Goal: Task Accomplishment & Management: Manage account settings

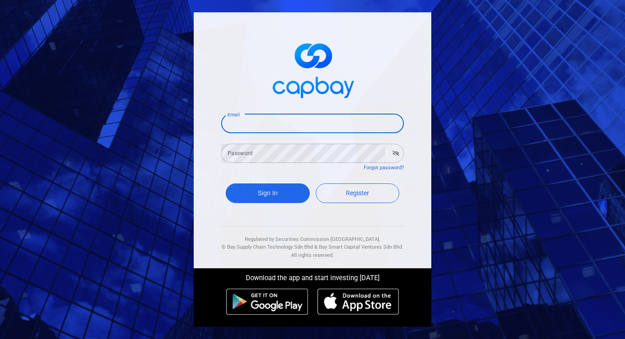
click at [268, 124] on input "Email" at bounding box center [312, 123] width 183 height 19
type input "[EMAIL_ADDRESS][DOMAIN_NAME]"
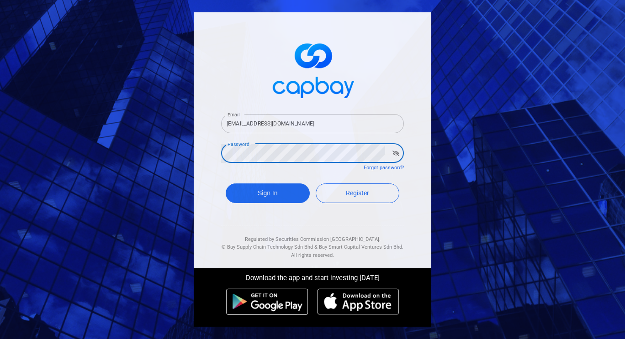
click at [226, 184] on button "Sign In" at bounding box center [268, 194] width 84 height 20
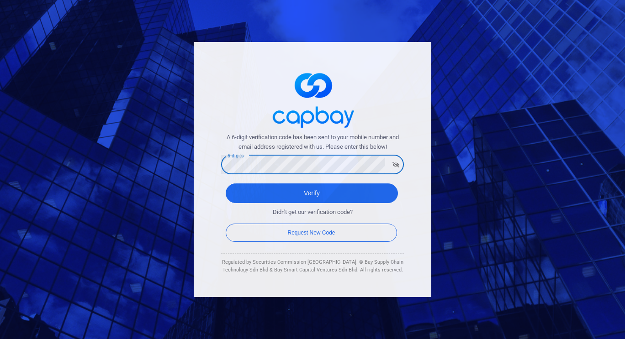
click at [226, 184] on button "Verify" at bounding box center [312, 194] width 172 height 20
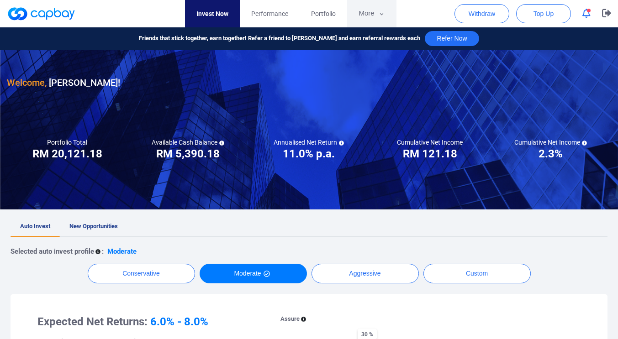
click at [372, 14] on button "More" at bounding box center [371, 13] width 49 height 27
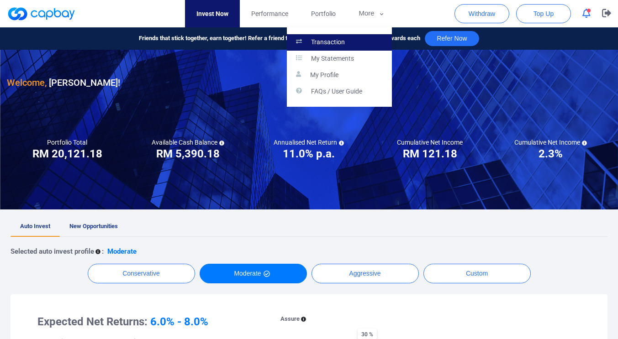
click at [338, 48] on link "Transaction" at bounding box center [339, 42] width 105 height 16
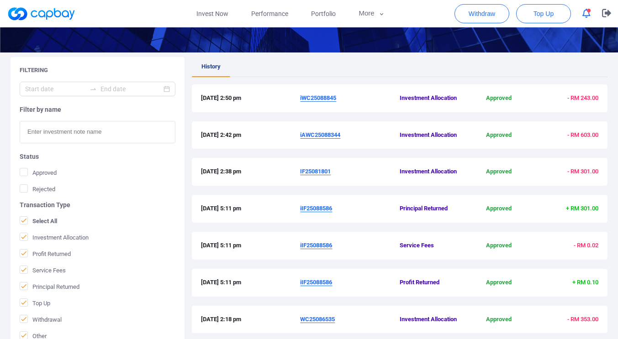
scroll to position [145, 0]
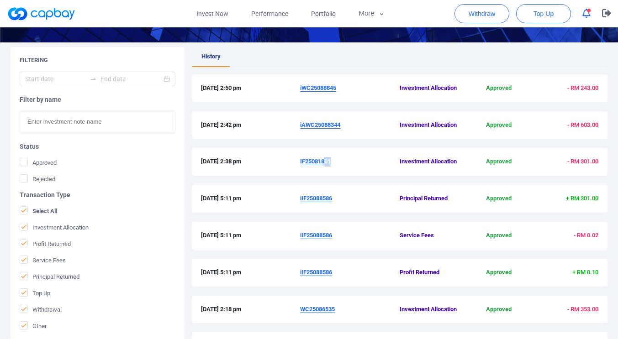
drag, startPoint x: 331, startPoint y: 162, endPoint x: 318, endPoint y: 163, distance: 12.8
click at [319, 163] on span "IF25081801" at bounding box center [350, 162] width 100 height 10
drag, startPoint x: 308, startPoint y: 163, endPoint x: 303, endPoint y: 163, distance: 5.0
click at [303, 163] on u "IF25081801" at bounding box center [315, 161] width 31 height 7
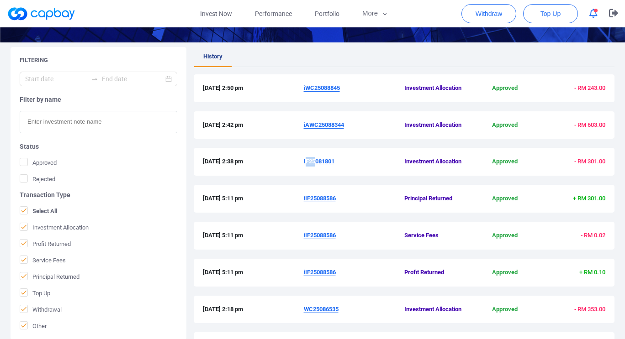
click at [351, 169] on button "Download Investment Memo" at bounding box center [312, 177] width 104 height 20
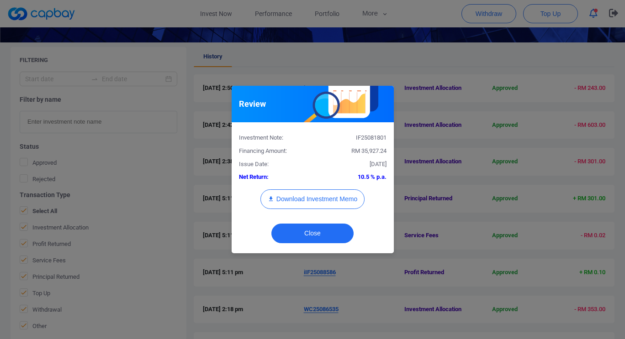
click at [344, 71] on div "Review Investment Note: IF25081801 Financing Amount: RM 35,927.24 Issue Date: […" at bounding box center [312, 169] width 625 height 339
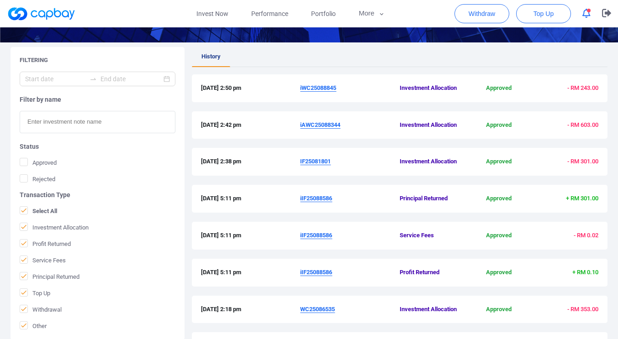
click at [339, 163] on span "IF25081801" at bounding box center [350, 162] width 100 height 10
drag, startPoint x: 339, startPoint y: 163, endPoint x: 304, endPoint y: 169, distance: 35.1
click at [304, 169] on div "[DATE] 2:38 pm IF25081801 Investment Allocation Approved - RM 301.00" at bounding box center [400, 162] width 416 height 28
click at [340, 177] on div "[DATE] 2:38 pm IF25081801 Investment Allocation Approved - RM 301.00" at bounding box center [400, 166] width 416 height 37
drag, startPoint x: 335, startPoint y: 162, endPoint x: 299, endPoint y: 160, distance: 36.1
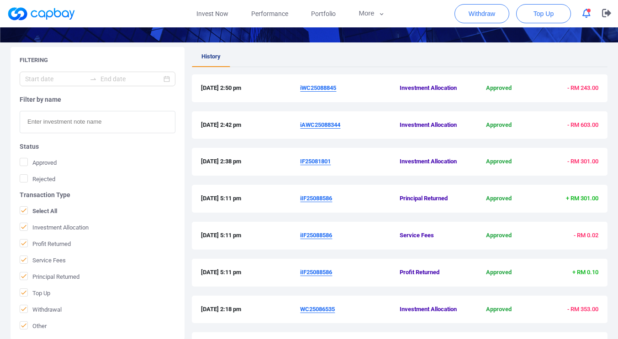
click at [299, 160] on div "[DATE] 2:38 pm IF25081801 Investment Allocation Approved - RM 301.00" at bounding box center [399, 162] width 397 height 10
copy div "IF25081801"
drag, startPoint x: 346, startPoint y: 128, endPoint x: 300, endPoint y: 127, distance: 45.7
click at [300, 127] on span "iAWC25088344" at bounding box center [350, 126] width 100 height 10
copy u "iAWC25088344"
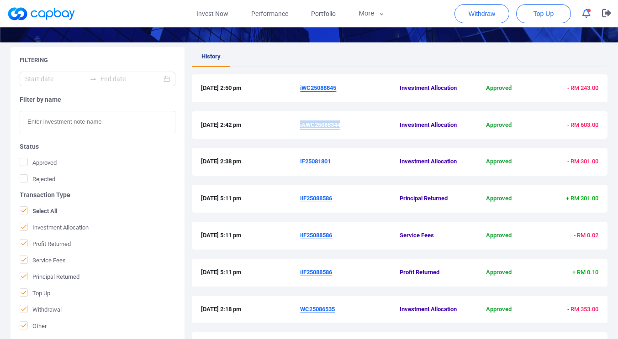
click at [316, 123] on u "iAWC25088344" at bounding box center [320, 124] width 40 height 7
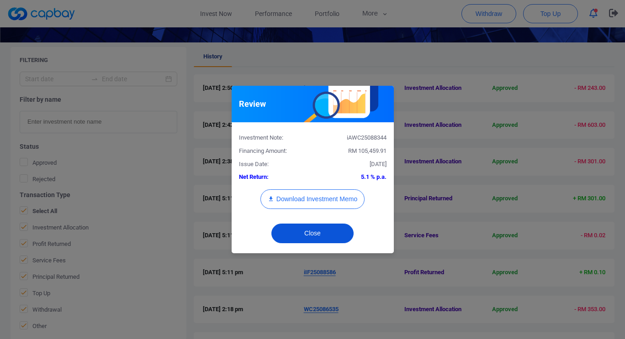
click at [328, 234] on button "Close" at bounding box center [312, 234] width 82 height 20
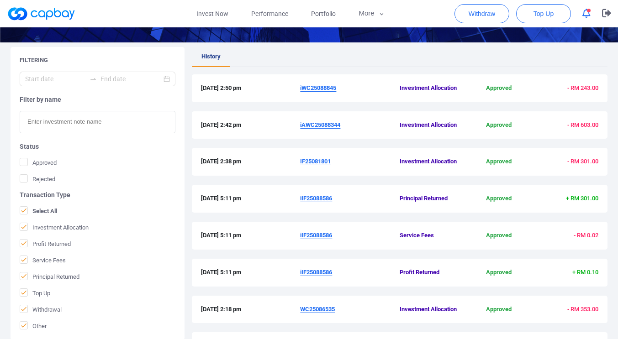
drag, startPoint x: 341, startPoint y: 87, endPoint x: 300, endPoint y: 86, distance: 41.6
click at [300, 86] on div "[DATE] 2:50 pm iWC25088845 Investment Allocation Approved - RM 243.00" at bounding box center [399, 89] width 397 height 10
copy div "iWC25088845"
click at [211, 14] on link "Invest Now" at bounding box center [212, 13] width 55 height 27
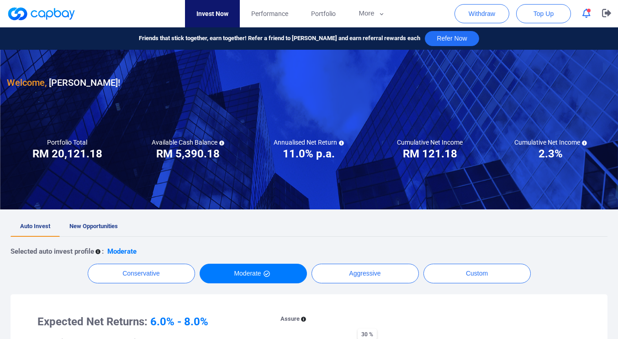
click at [586, 17] on icon "button" at bounding box center [586, 14] width 8 height 10
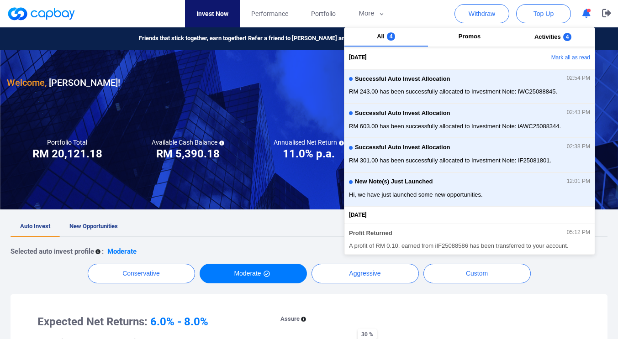
click at [555, 57] on button "Mark all as read" at bounding box center [545, 58] width 98 height 16
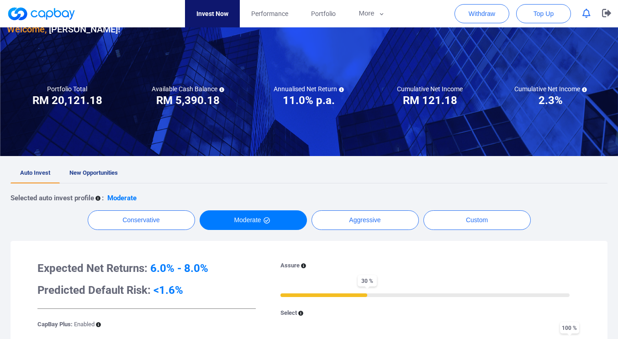
scroll to position [50, 0]
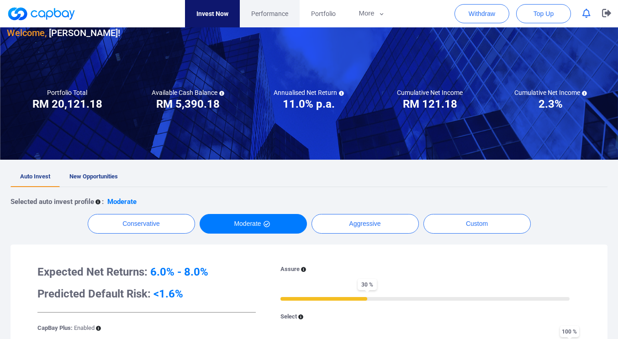
click at [266, 15] on span "Performance" at bounding box center [269, 14] width 37 height 10
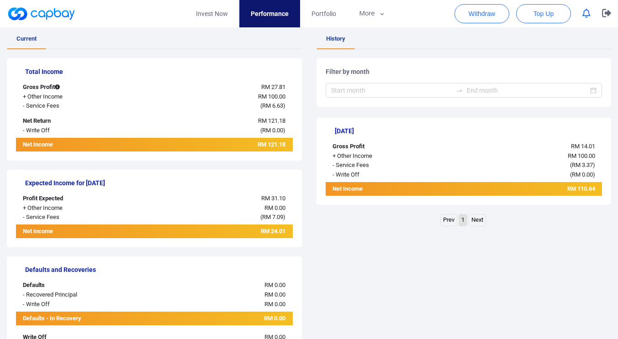
scroll to position [163, 0]
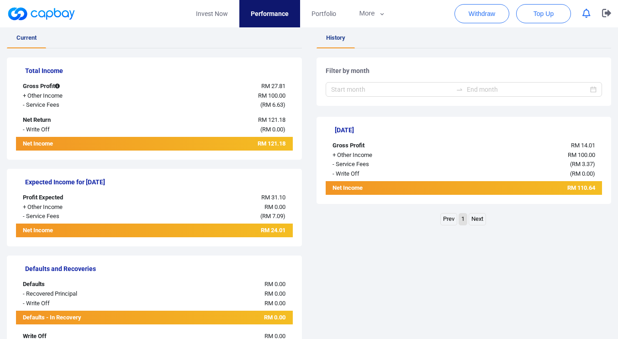
click at [612, 157] on div "Income History Total Income Gross Profit RM 27.81 + Other Income RM 100.00 - Se…" at bounding box center [309, 207] width 618 height 366
drag, startPoint x: 612, startPoint y: 157, endPoint x: 619, endPoint y: 119, distance: 38.9
click at [618, 120] on html "Invest Now Performance Portfolio More Transaction My Statements My Profile FAQs…" at bounding box center [309, 133] width 618 height 592
click at [366, 20] on button "More" at bounding box center [371, 13] width 49 height 27
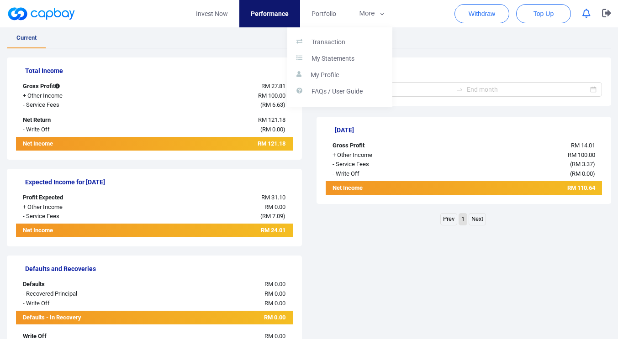
click at [318, 16] on button "button" at bounding box center [309, 169] width 618 height 339
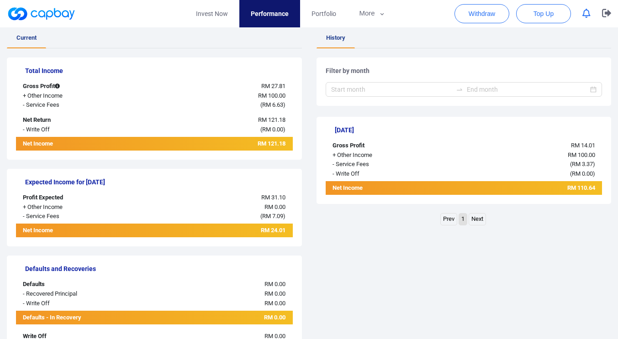
click at [318, 16] on span "Portfolio" at bounding box center [323, 14] width 25 height 10
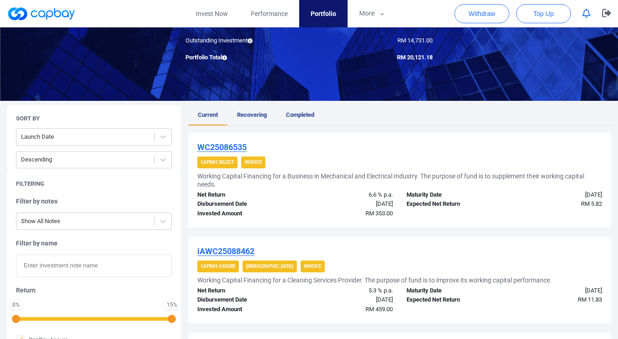
scroll to position [129, 0]
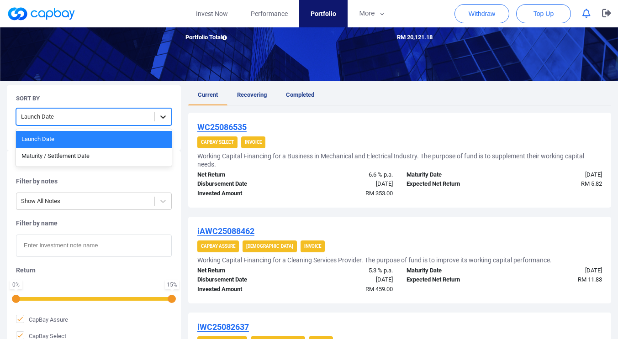
click at [162, 119] on icon at bounding box center [162, 116] width 9 height 9
click at [88, 154] on div "Maturity / Settlement Date" at bounding box center [94, 156] width 156 height 17
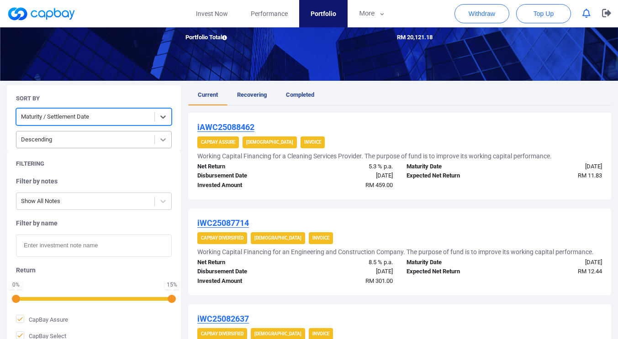
click at [157, 142] on div at bounding box center [163, 140] width 16 height 16
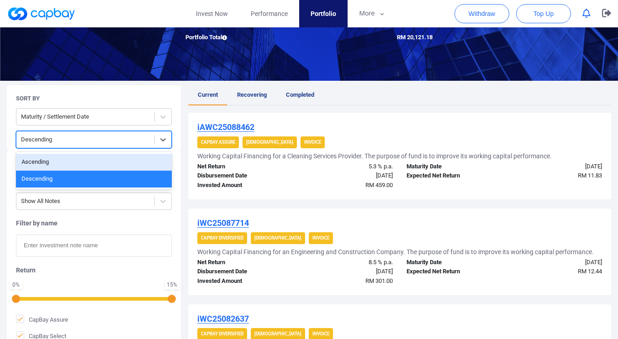
click at [117, 161] on div "Ascending" at bounding box center [94, 162] width 156 height 17
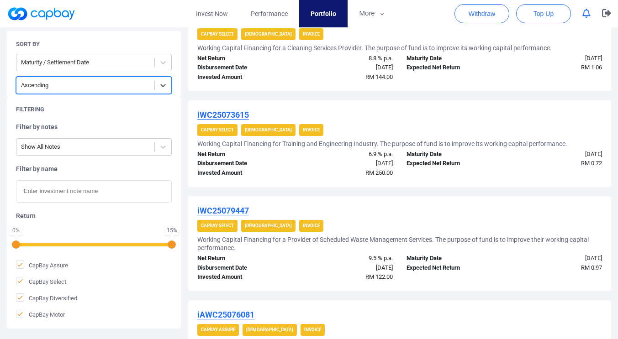
scroll to position [230, 0]
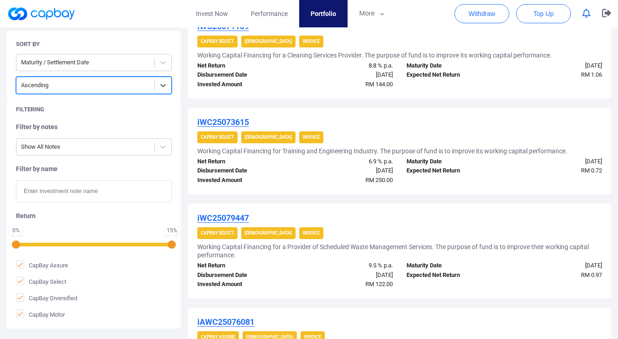
click at [303, 42] on strong "Invoice" at bounding box center [311, 41] width 17 height 5
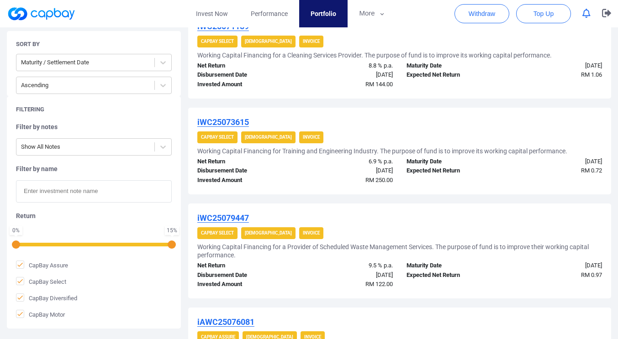
click at [229, 39] on strong "CapBay Select" at bounding box center [217, 41] width 33 height 5
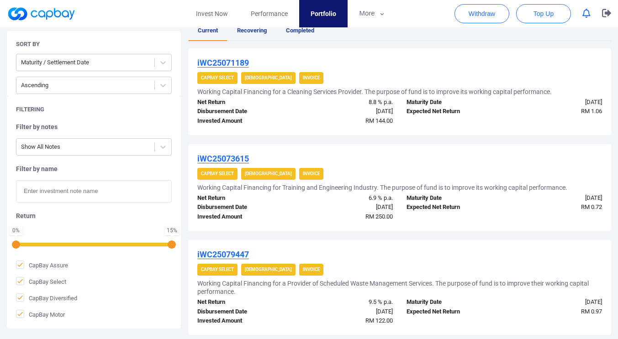
scroll to position [192, 0]
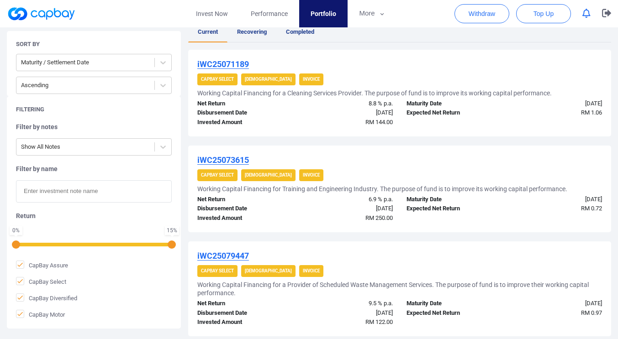
click at [237, 62] on u "iWC25071189" at bounding box center [223, 64] width 52 height 10
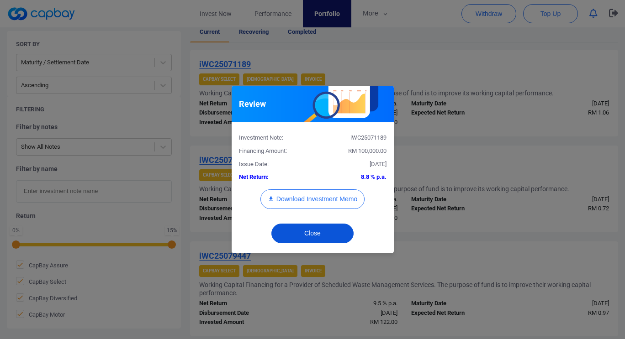
click at [338, 232] on button "Close" at bounding box center [312, 234] width 82 height 20
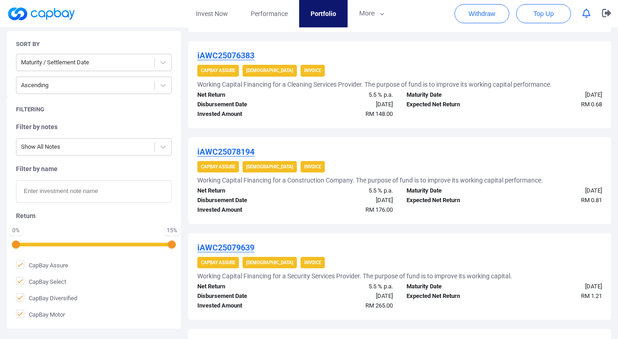
scroll to position [635, 0]
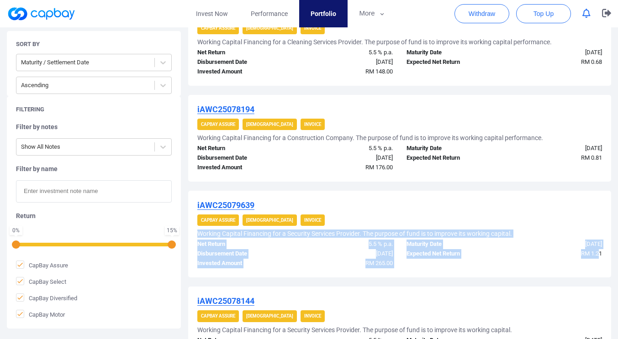
drag, startPoint x: 602, startPoint y: 225, endPoint x: 574, endPoint y: 237, distance: 30.5
click at [597, 254] on div "iAWC25079639 CapBay Assure Shariah Invoice Working Capital Financing for a Secu…" at bounding box center [399, 234] width 423 height 87
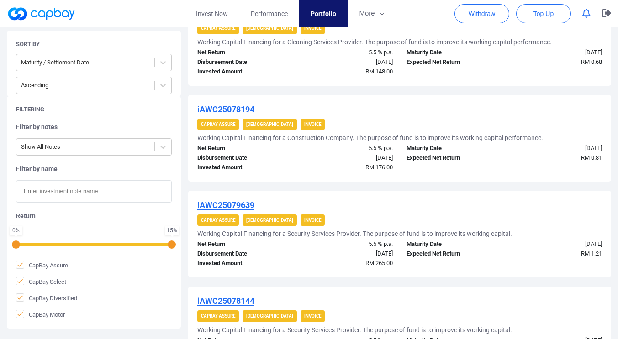
click at [493, 194] on div "iAWC25079639 CapBay Assure Shariah Invoice Working Capital Financing for a Secu…" at bounding box center [399, 234] width 423 height 87
click at [582, 182] on div "iWC25071189 CapBay Select Shariah Invoice Working Capital Financing for a Clean…" at bounding box center [399, 98] width 423 height 982
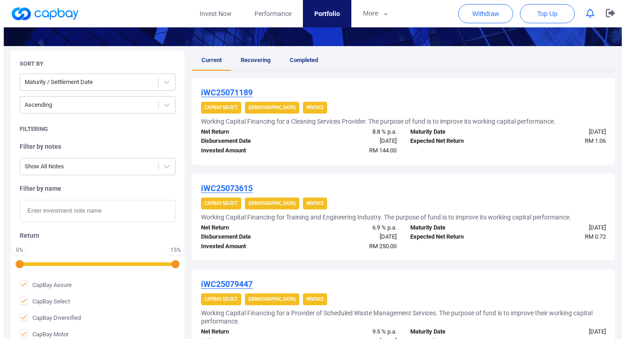
scroll to position [0, 0]
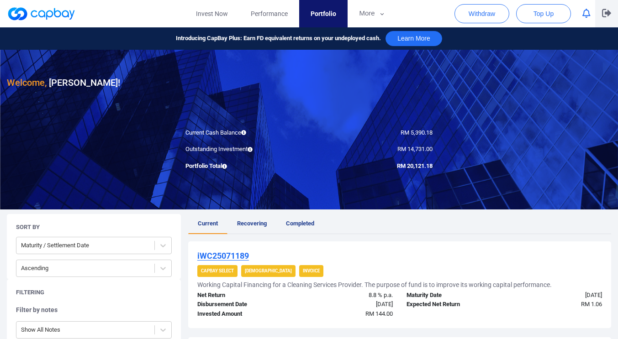
click at [606, 15] on icon "button" at bounding box center [606, 13] width 9 height 9
